Goal: Use online tool/utility: Utilize a website feature to perform a specific function

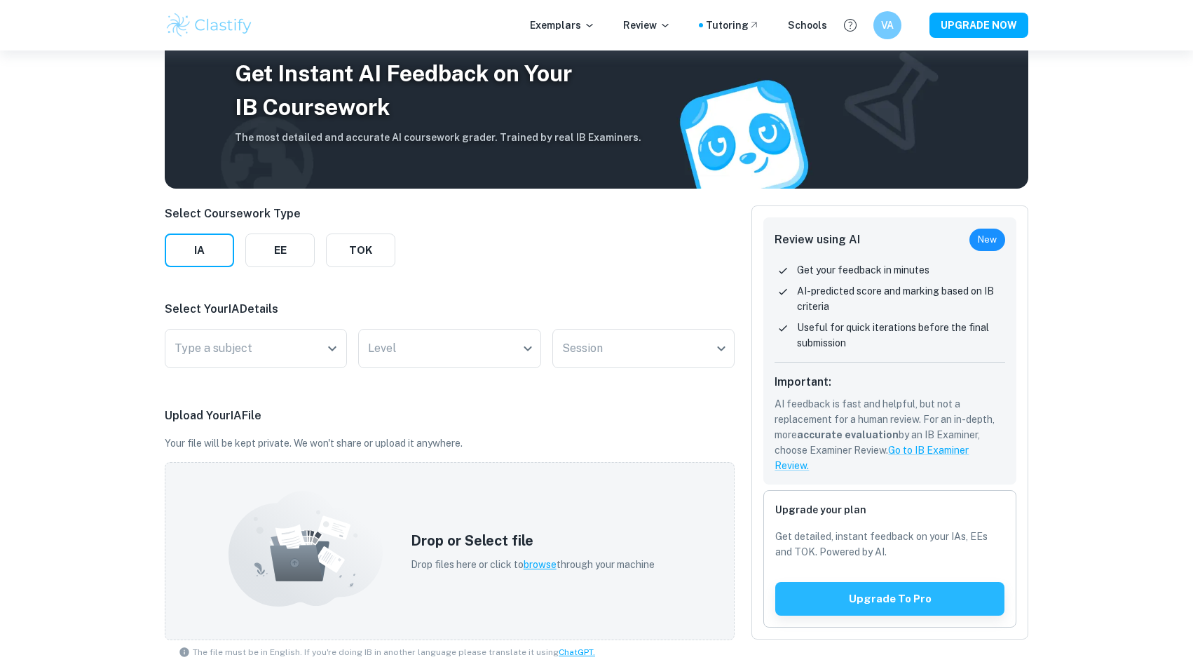
scroll to position [40, 0]
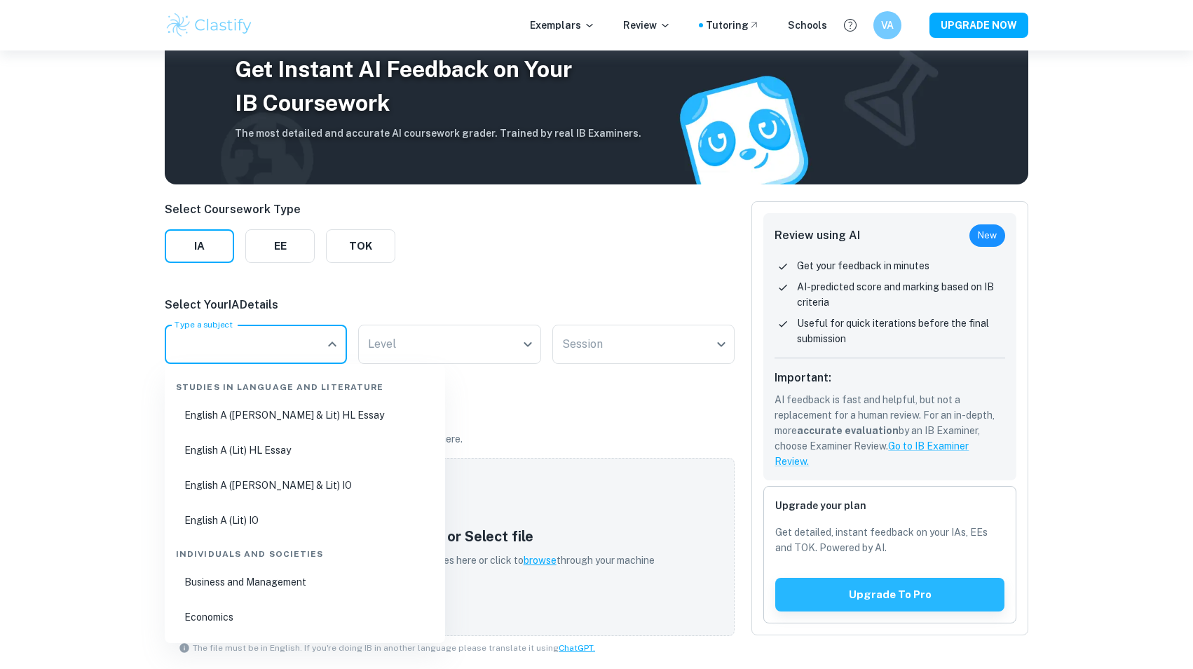
click at [231, 346] on input "Type a subject" at bounding box center [245, 344] width 149 height 27
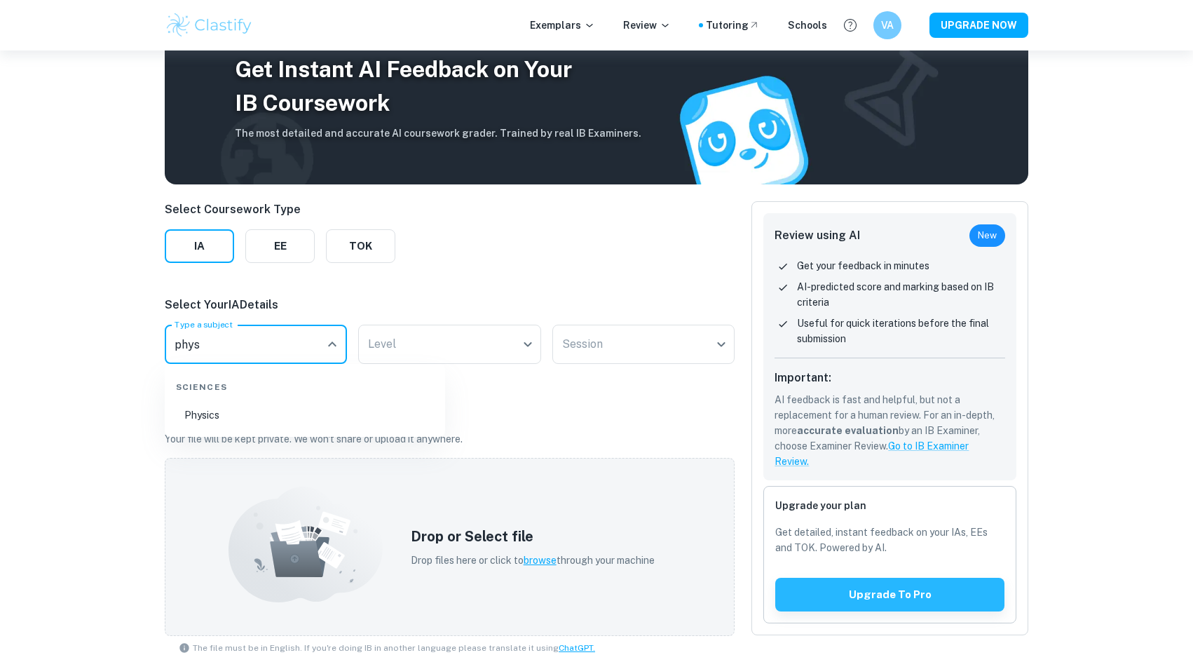
click at [219, 410] on li "Physics" at bounding box center [304, 415] width 269 height 32
type input "Physics"
click at [378, 371] on div "Select Coursework Type IA EE TOK Select Your IA Details Type a subject Physics …" at bounding box center [450, 542] width 570 height 683
click at [378, 352] on body "We value your privacy We use cookies to enhance your browsing experience, serve…" at bounding box center [596, 345] width 1193 height 669
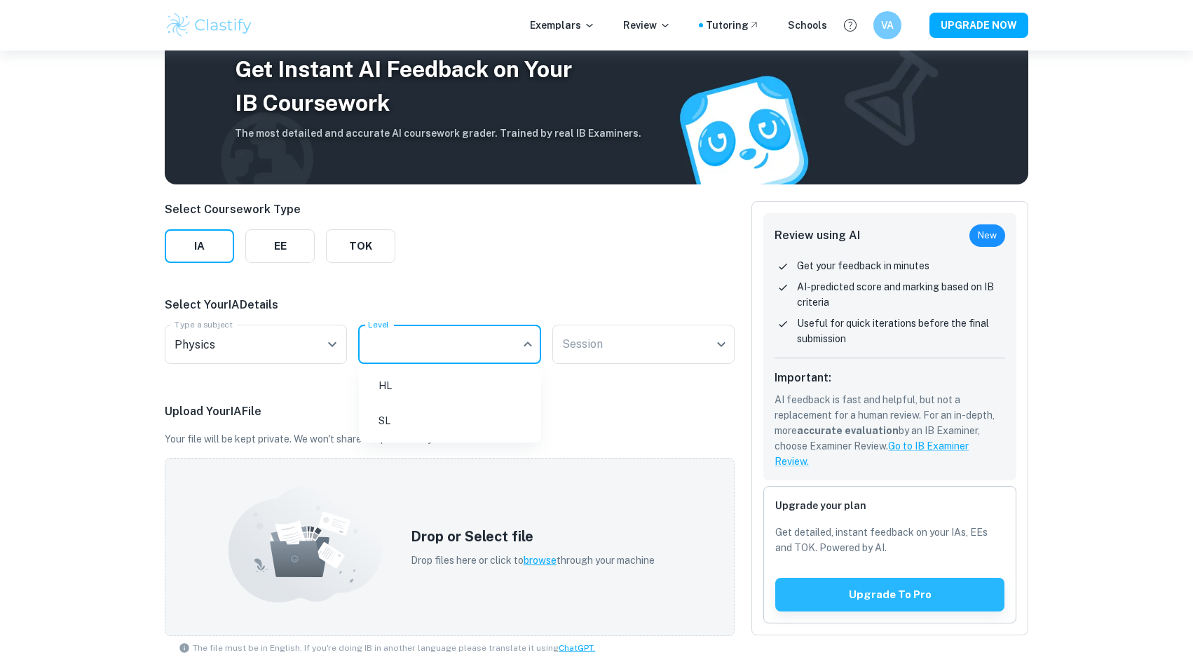
click at [388, 384] on li "HL" at bounding box center [449, 385] width 171 height 32
click at [644, 340] on body "We value your privacy We use cookies to enhance your browsing experience, serve…" at bounding box center [596, 345] width 1193 height 669
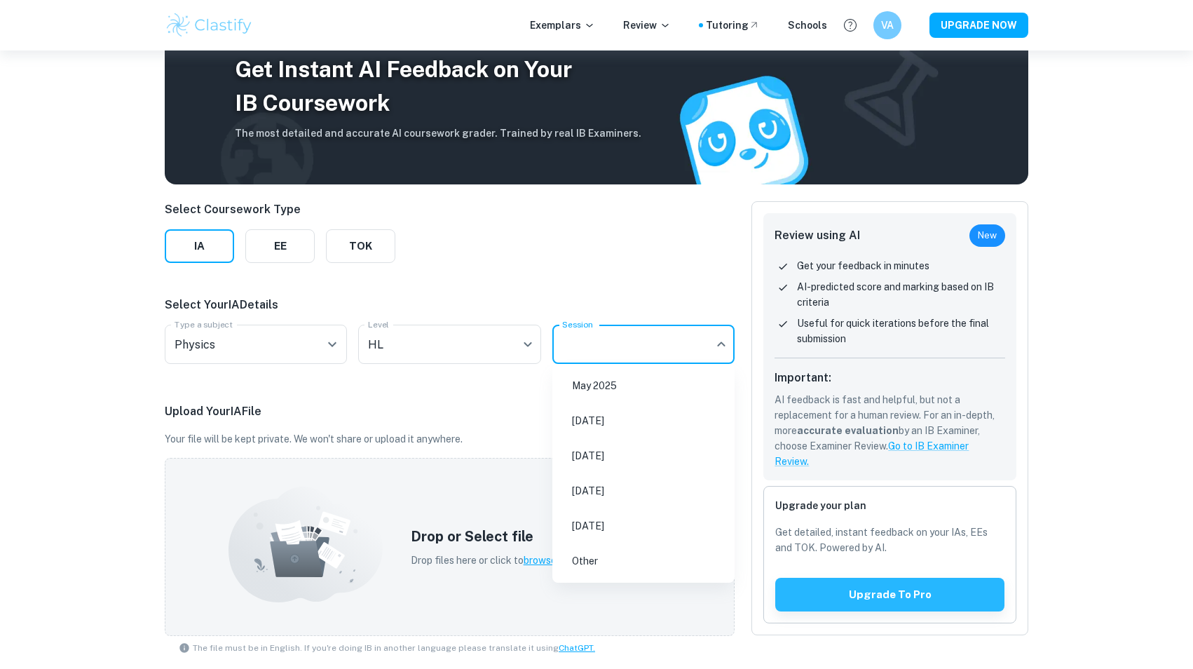
click at [463, 438] on div at bounding box center [596, 334] width 1193 height 669
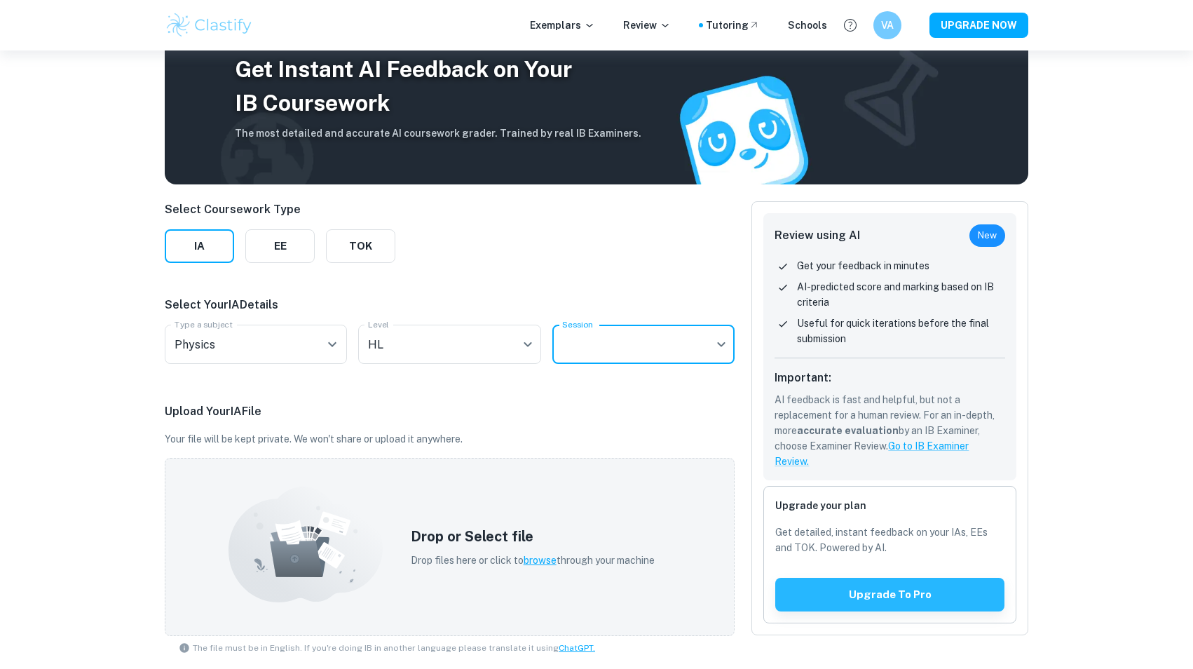
click at [634, 340] on body "We value your privacy We use cookies to enhance your browsing experience, serve…" at bounding box center [596, 345] width 1193 height 669
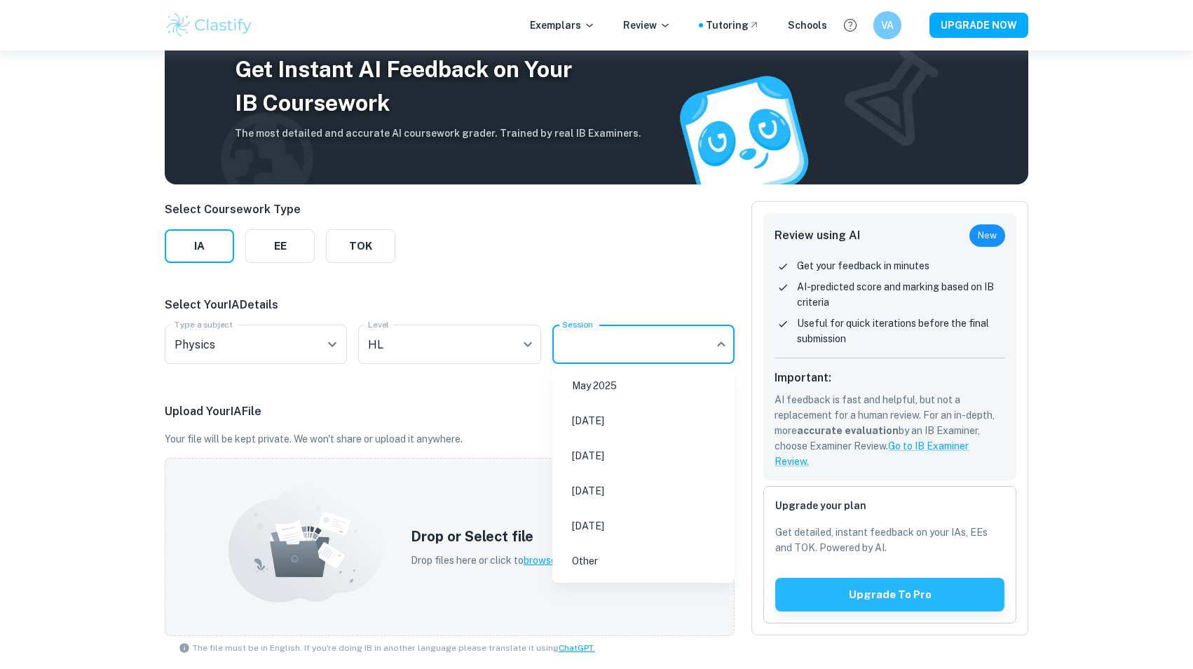
click at [588, 458] on li "[DATE]" at bounding box center [643, 455] width 171 height 32
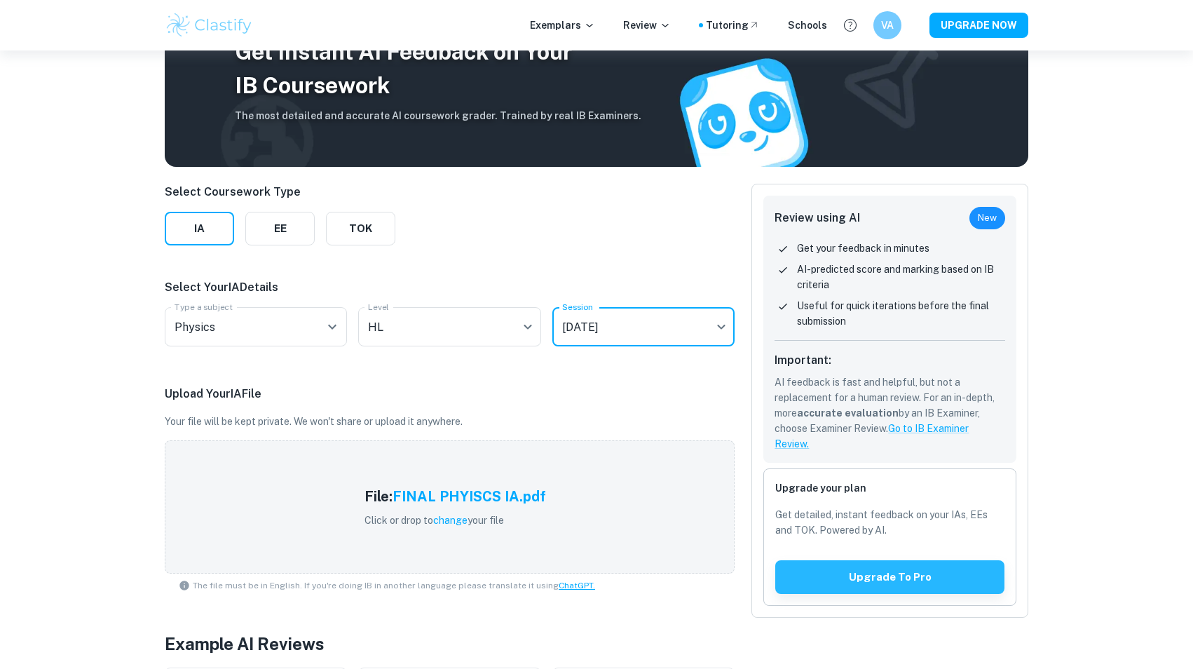
scroll to position [60, 0]
